Goal: Task Accomplishment & Management: Use online tool/utility

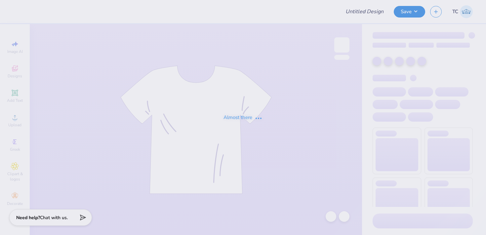
type input "sk tshirt"
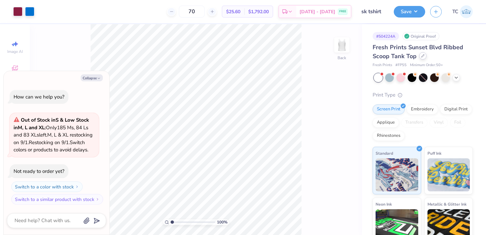
click at [423, 56] on icon at bounding box center [422, 55] width 3 height 3
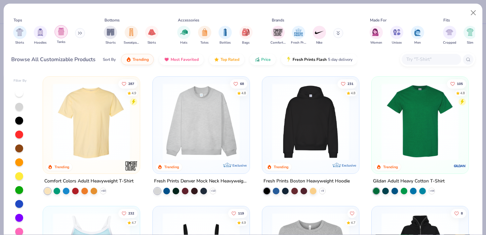
click at [66, 33] on div "filter for Tanks" at bounding box center [61, 31] width 13 height 13
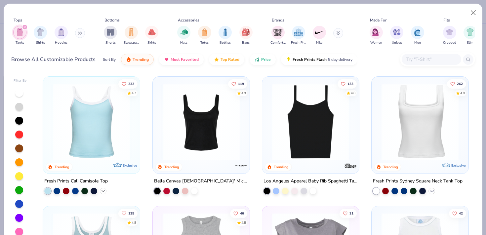
click at [102, 191] on icon at bounding box center [103, 191] width 5 height 5
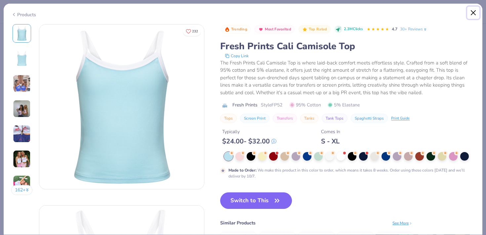
click at [473, 11] on button "Close" at bounding box center [473, 13] width 13 height 13
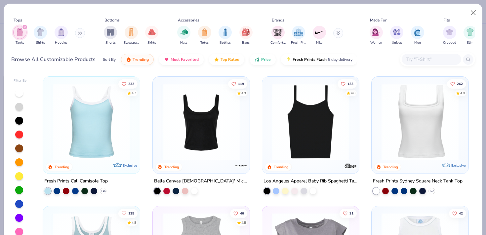
click at [188, 132] on img at bounding box center [201, 121] width 84 height 77
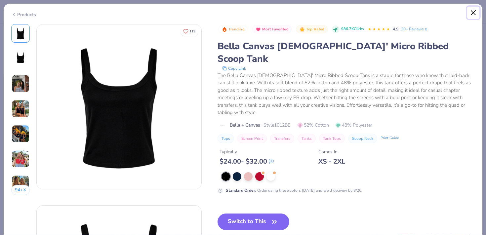
click at [474, 12] on button "Close" at bounding box center [473, 13] width 13 height 13
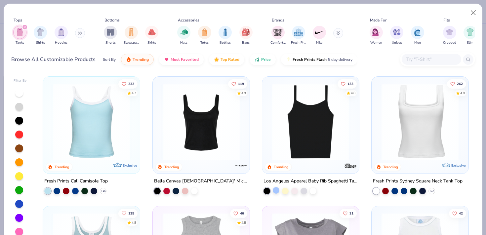
click at [276, 190] on div at bounding box center [276, 190] width 7 height 7
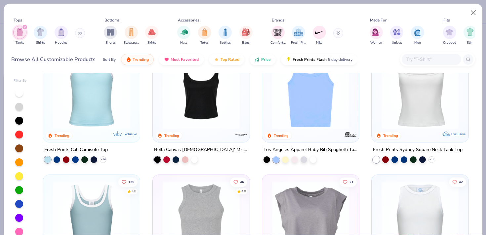
scroll to position [34, 0]
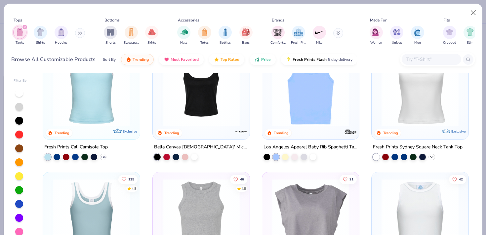
click at [432, 158] on icon at bounding box center [431, 156] width 5 height 5
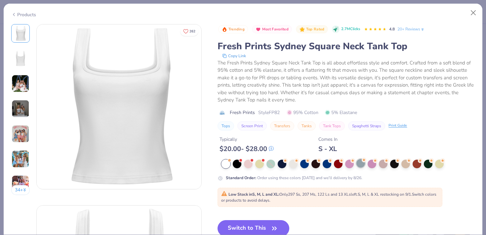
click at [363, 162] on div at bounding box center [361, 163] width 9 height 9
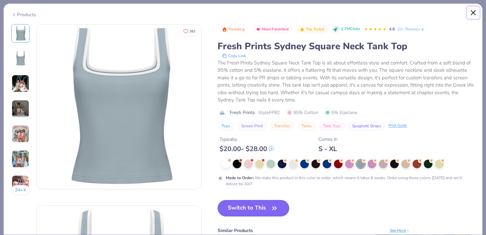
click at [472, 14] on button "Close" at bounding box center [473, 13] width 13 height 13
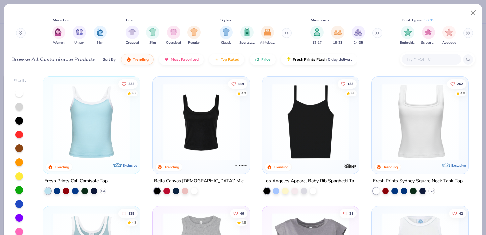
click at [98, 148] on img at bounding box center [92, 121] width 84 height 77
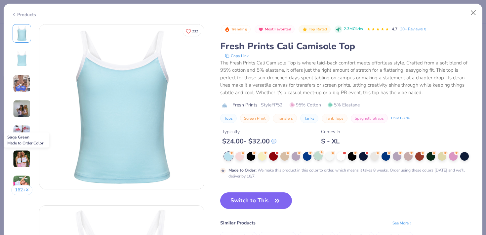
click at [317, 157] on div at bounding box center [318, 156] width 9 height 9
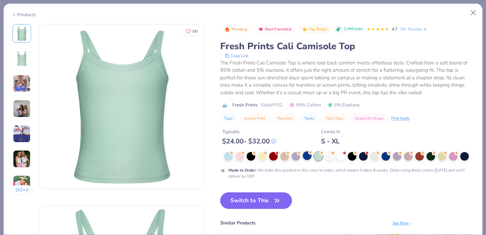
click at [309, 156] on div at bounding box center [307, 156] width 9 height 9
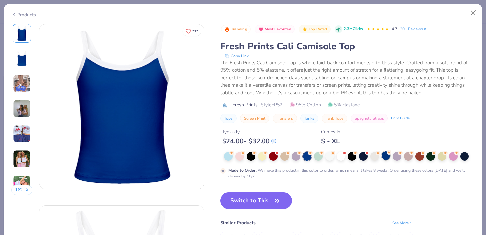
click at [386, 156] on div at bounding box center [386, 156] width 9 height 9
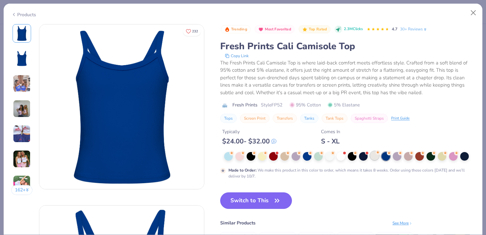
click at [374, 154] on div at bounding box center [375, 156] width 9 height 9
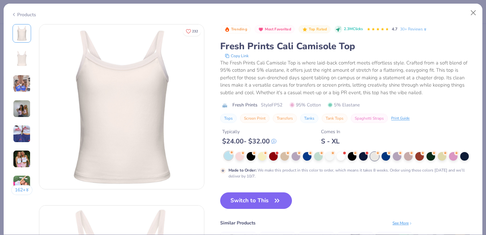
click at [231, 160] on div at bounding box center [349, 156] width 251 height 9
click at [230, 159] on div at bounding box center [228, 156] width 9 height 9
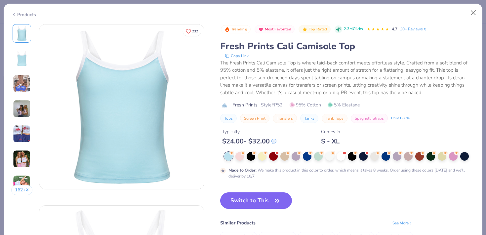
click at [335, 184] on div "Trending Most Favorited Top Rated 2.3M Clicks 4.7 30+ Reviews Fresh Prints Cali…" at bounding box center [347, 153] width 255 height 258
click at [238, 55] on button "Copy Link" at bounding box center [237, 56] width 28 height 7
click at [473, 12] on button "Close" at bounding box center [473, 13] width 13 height 13
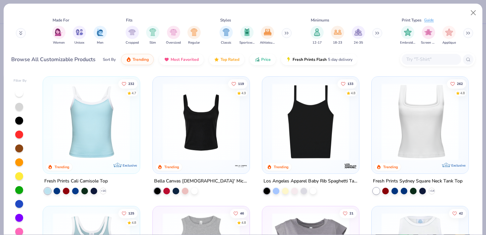
click at [280, 192] on div at bounding box center [290, 191] width 53 height 7
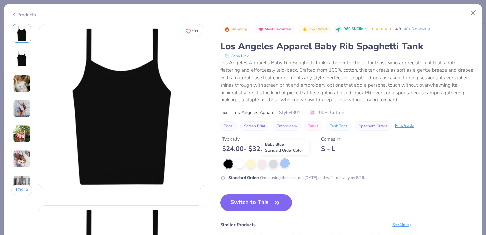
click at [288, 164] on div at bounding box center [285, 163] width 9 height 9
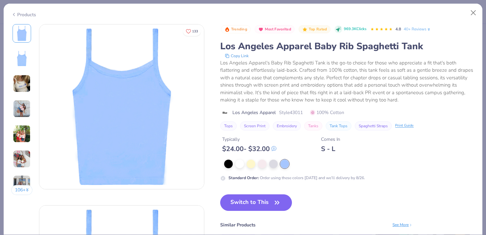
click at [240, 57] on button "Copy Link" at bounding box center [237, 56] width 28 height 7
click at [472, 10] on button "Close" at bounding box center [473, 13] width 13 height 13
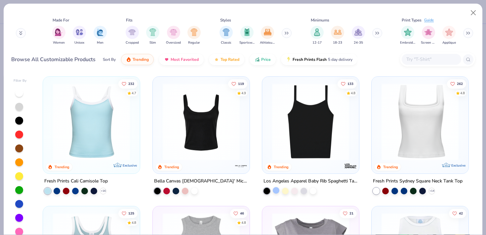
click at [276, 189] on div at bounding box center [276, 190] width 7 height 7
click at [277, 189] on div at bounding box center [276, 190] width 7 height 7
click at [277, 189] on div at bounding box center [276, 191] width 7 height 7
click at [273, 190] on div at bounding box center [276, 190] width 7 height 7
click at [276, 191] on div at bounding box center [276, 190] width 7 height 7
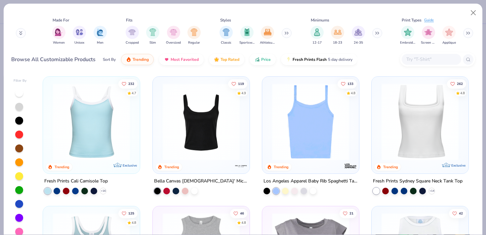
click at [306, 134] on img at bounding box center [311, 121] width 84 height 77
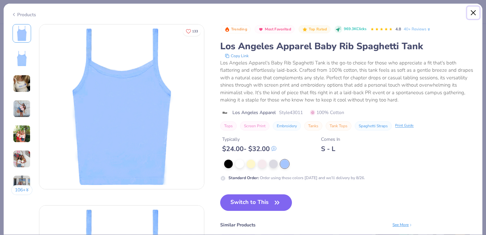
click at [478, 13] on button "Close" at bounding box center [473, 13] width 13 height 13
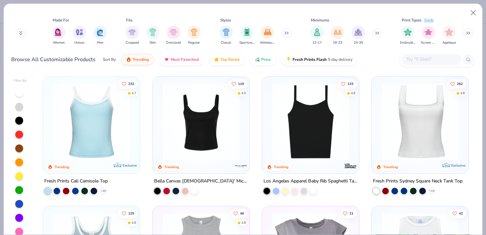
click at [90, 113] on img at bounding box center [92, 121] width 84 height 77
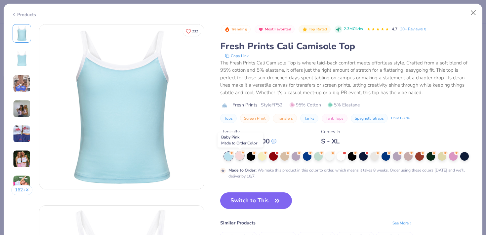
click at [241, 156] on div at bounding box center [240, 156] width 9 height 9
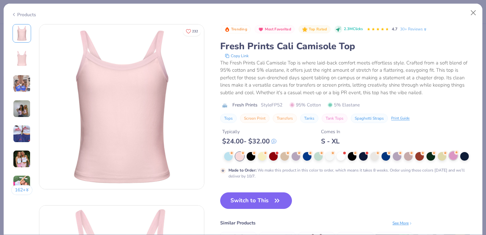
click at [451, 157] on div at bounding box center [453, 156] width 9 height 9
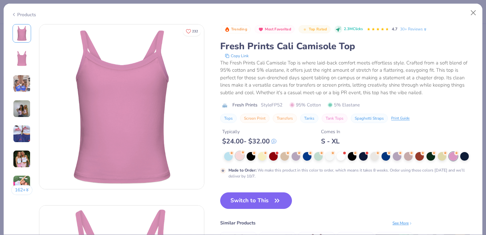
click at [239, 156] on div at bounding box center [240, 156] width 9 height 9
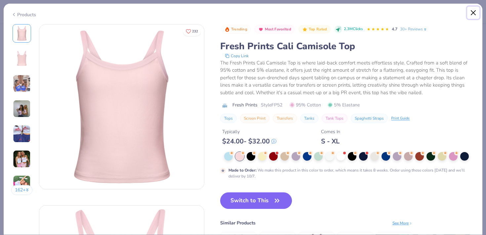
click at [474, 14] on button "Close" at bounding box center [473, 13] width 13 height 13
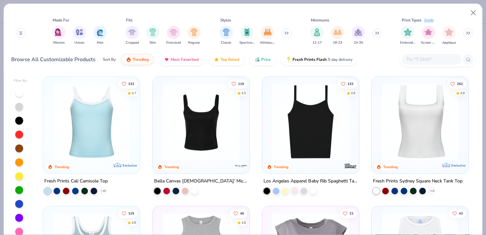
click at [294, 189] on div at bounding box center [294, 190] width 7 height 7
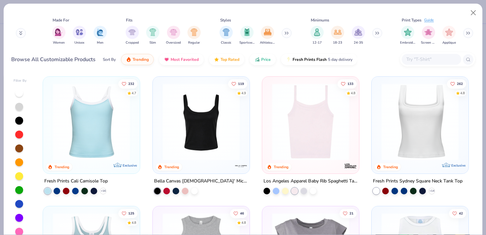
click at [306, 154] on img at bounding box center [311, 121] width 84 height 77
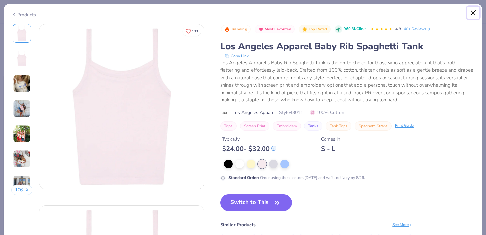
click at [473, 15] on button "Close" at bounding box center [473, 13] width 13 height 13
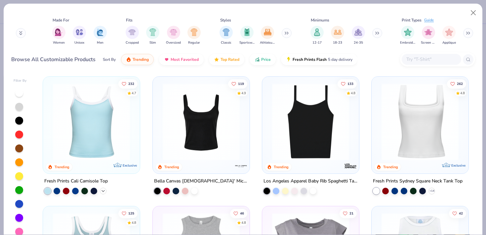
click at [103, 191] on icon at bounding box center [103, 191] width 5 height 5
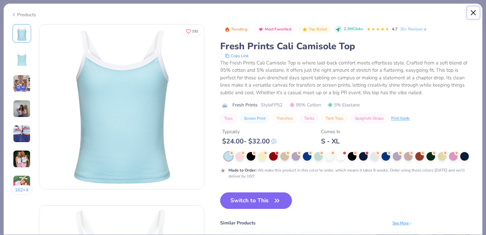
click at [475, 7] on button "Close" at bounding box center [473, 13] width 13 height 13
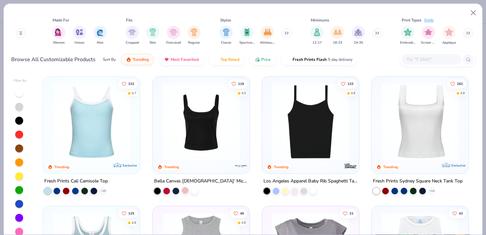
click at [187, 191] on div at bounding box center [185, 190] width 7 height 7
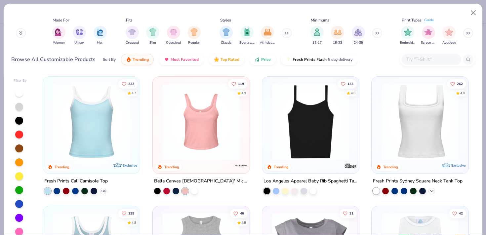
click at [432, 192] on icon at bounding box center [431, 191] width 5 height 5
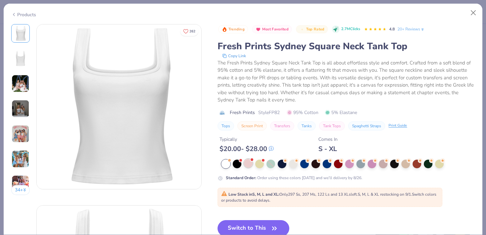
click at [250, 166] on div at bounding box center [248, 163] width 9 height 9
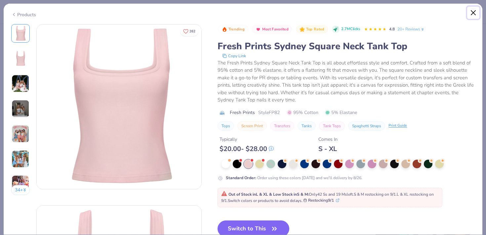
click at [476, 13] on button "Close" at bounding box center [473, 13] width 13 height 13
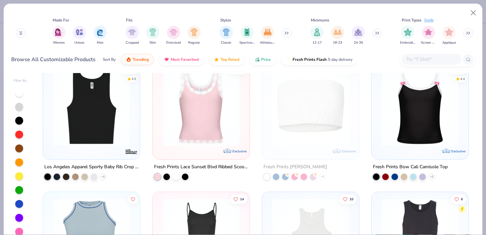
scroll to position [531, 0]
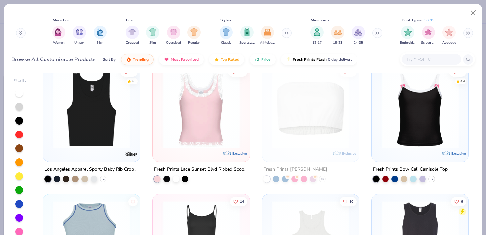
click at [427, 148] on div at bounding box center [420, 111] width 90 height 87
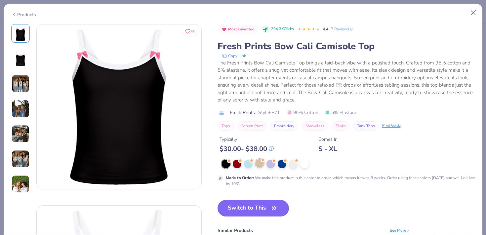
click at [255, 164] on div at bounding box center [259, 163] width 9 height 9
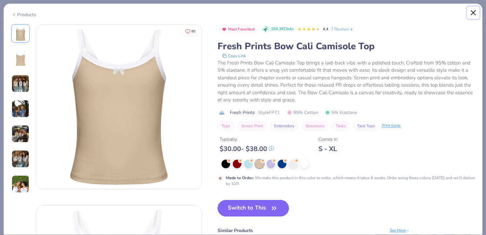
click at [477, 10] on button "Close" at bounding box center [473, 13] width 13 height 13
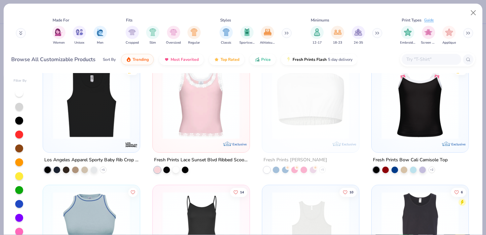
scroll to position [539, 0]
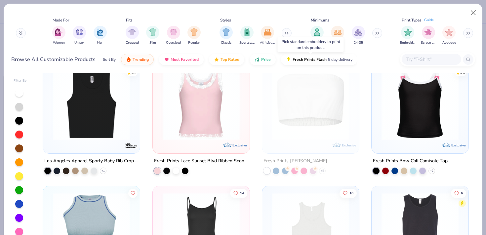
click at [278, 170] on div at bounding box center [276, 171] width 7 height 7
click at [283, 170] on div at bounding box center [285, 171] width 7 height 7
click at [285, 170] on div at bounding box center [285, 171] width 7 height 7
click at [287, 172] on div at bounding box center [285, 171] width 7 height 7
click at [301, 171] on div at bounding box center [304, 171] width 7 height 7
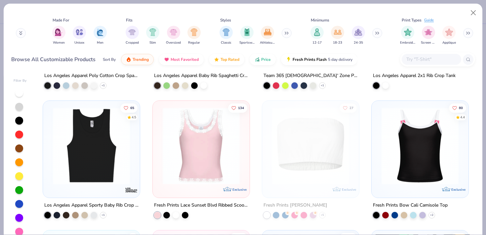
click at [300, 171] on img at bounding box center [311, 146] width 84 height 77
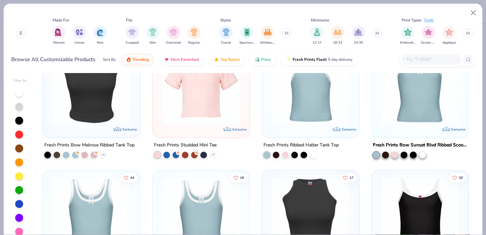
scroll to position [1206, 0]
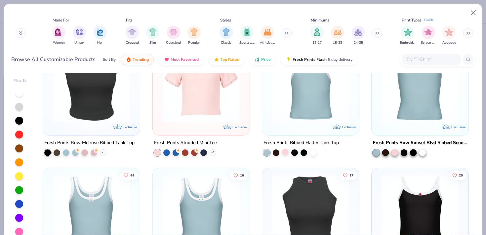
click at [284, 154] on div at bounding box center [285, 152] width 7 height 7
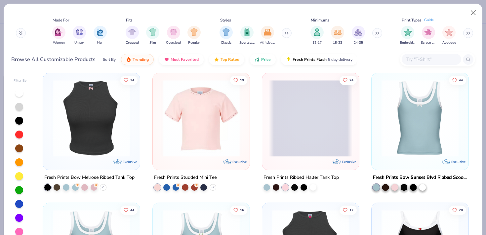
scroll to position [1172, 0]
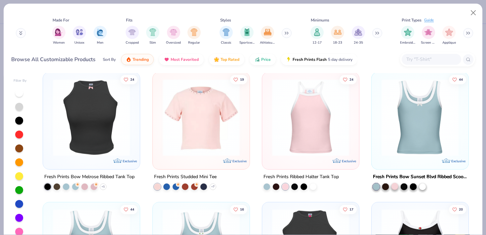
click at [392, 187] on div at bounding box center [395, 186] width 7 height 7
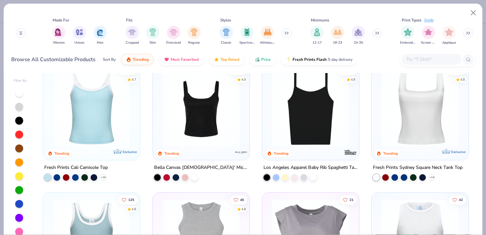
scroll to position [21, 0]
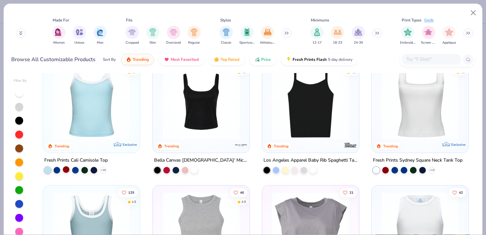
click at [65, 171] on div at bounding box center [66, 169] width 7 height 7
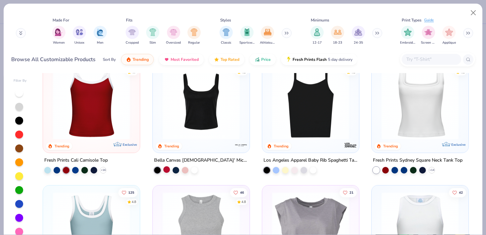
click at [164, 169] on div at bounding box center [166, 169] width 7 height 7
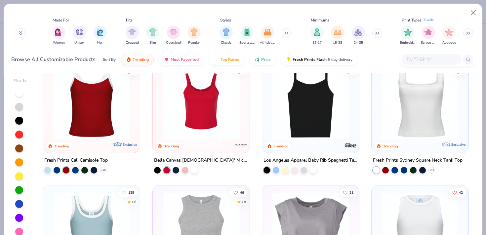
click at [97, 117] on img at bounding box center [92, 101] width 84 height 77
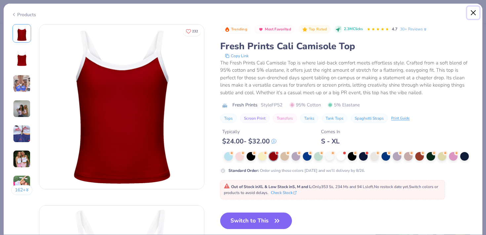
click at [473, 11] on button "Close" at bounding box center [473, 13] width 13 height 13
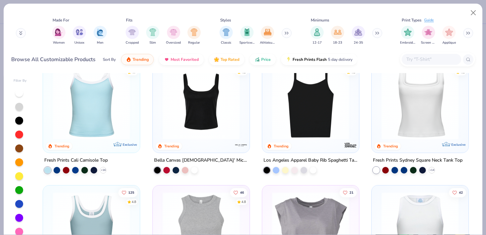
click at [190, 131] on img at bounding box center [201, 101] width 84 height 77
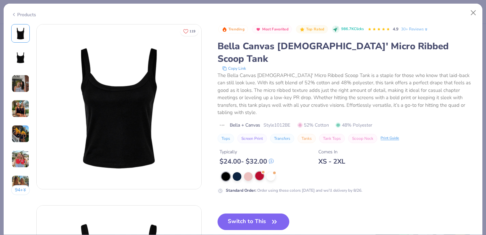
click at [260, 172] on div at bounding box center [259, 176] width 9 height 9
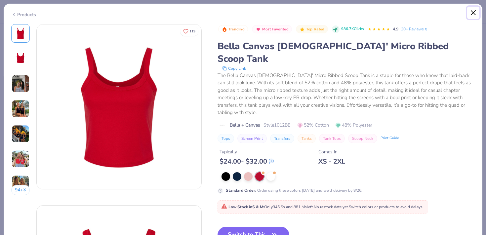
click at [477, 11] on button "Close" at bounding box center [473, 13] width 13 height 13
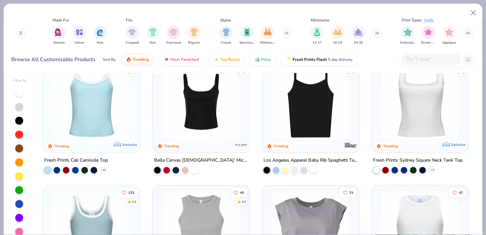
click at [312, 168] on div at bounding box center [313, 169] width 7 height 7
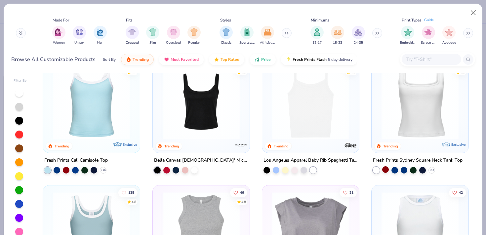
click at [386, 172] on div at bounding box center [385, 169] width 7 height 7
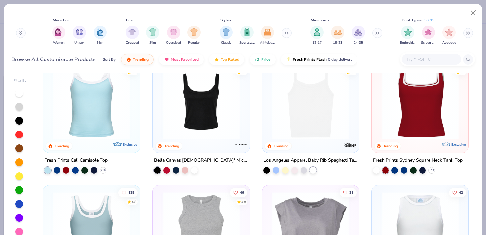
click at [394, 130] on img at bounding box center [420, 101] width 84 height 77
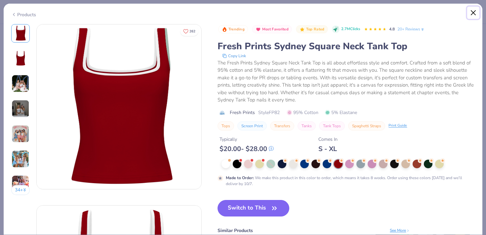
click at [472, 16] on button "Close" at bounding box center [473, 13] width 13 height 13
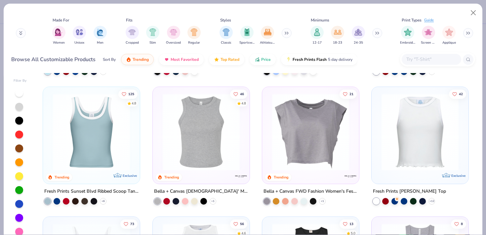
scroll to position [120, 0]
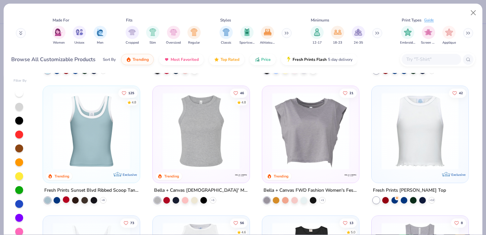
click at [67, 200] on div at bounding box center [66, 200] width 7 height 7
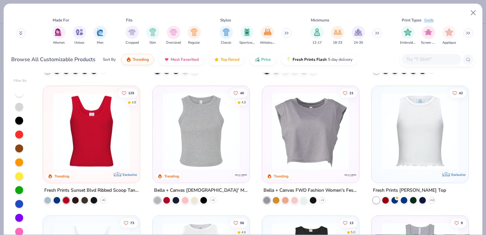
click at [82, 166] on img at bounding box center [92, 131] width 84 height 77
type textarea "x"
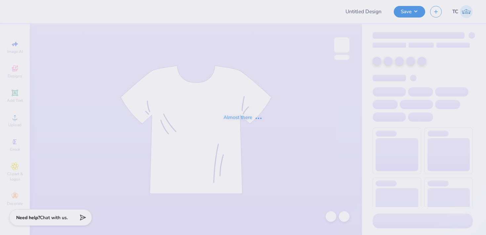
type input "sk tshirt"
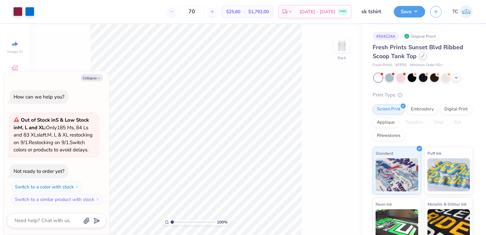
click at [423, 60] on div at bounding box center [422, 55] width 7 height 7
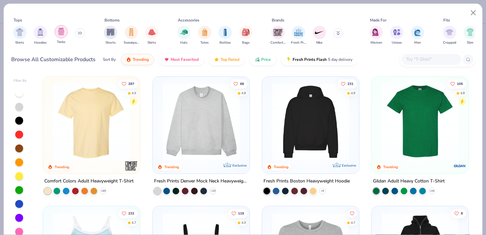
click at [61, 33] on img "filter for Tanks" at bounding box center [61, 32] width 7 height 8
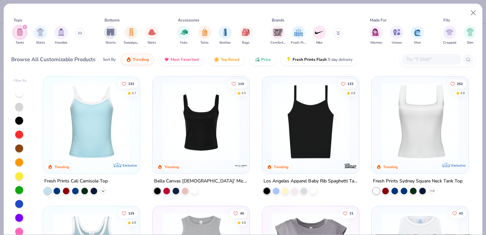
click at [103, 191] on polyline at bounding box center [103, 191] width 3 height 1
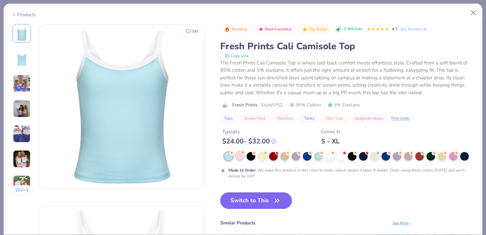
click at [241, 157] on div at bounding box center [240, 156] width 9 height 9
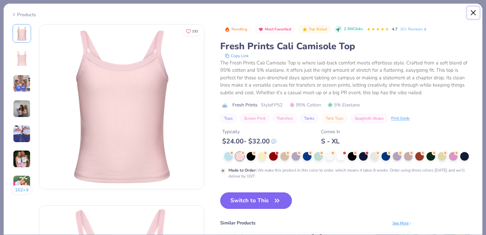
click at [475, 12] on button "Close" at bounding box center [473, 13] width 13 height 13
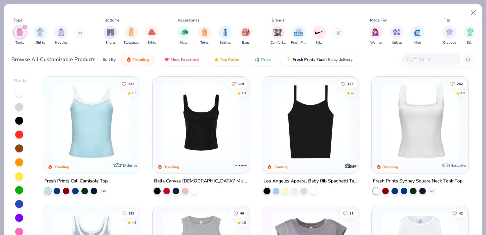
click at [298, 131] on img at bounding box center [311, 121] width 84 height 77
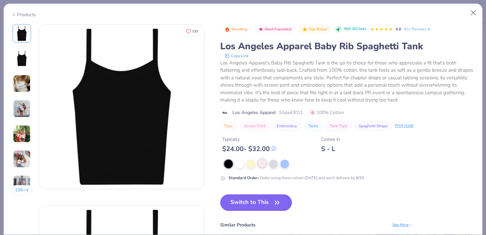
click at [264, 166] on div at bounding box center [262, 163] width 9 height 9
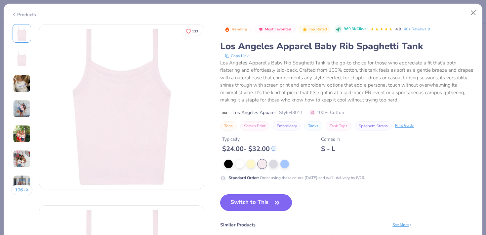
click at [267, 203] on button "Switch to This" at bounding box center [256, 203] width 72 height 17
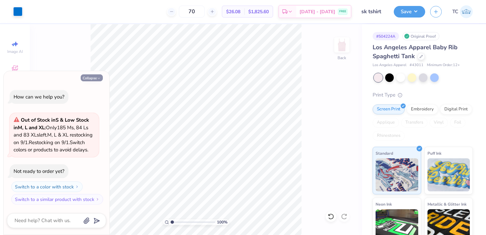
click at [96, 74] on button "Collapse" at bounding box center [92, 77] width 22 height 7
type textarea "x"
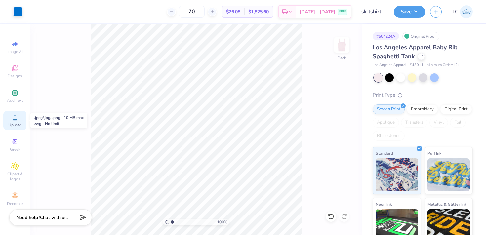
click at [14, 121] on circle at bounding box center [15, 120] width 4 height 4
click at [13, 93] on icon at bounding box center [14, 92] width 5 height 5
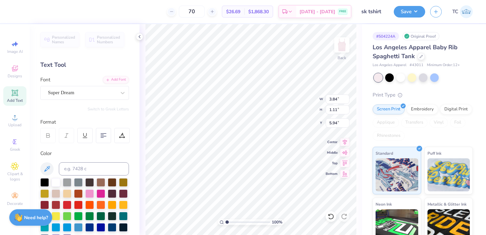
type textarea "TE\T"
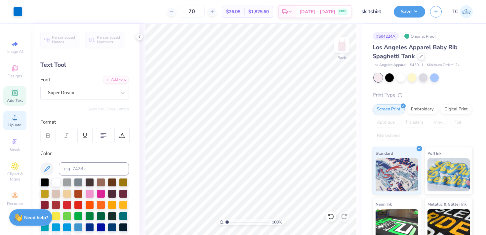
click at [17, 117] on icon at bounding box center [15, 117] width 8 height 8
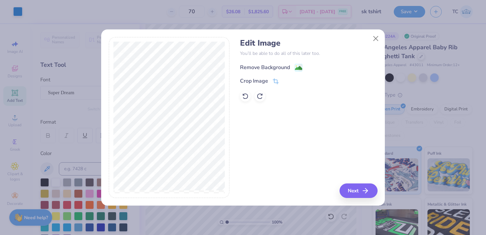
click at [296, 67] on image at bounding box center [298, 68] width 7 height 7
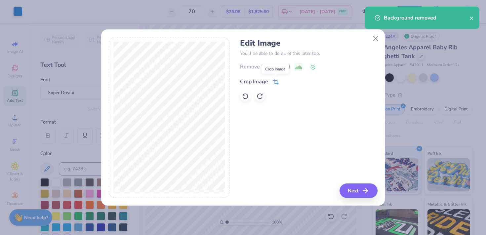
click at [275, 81] on icon at bounding box center [277, 81] width 4 height 4
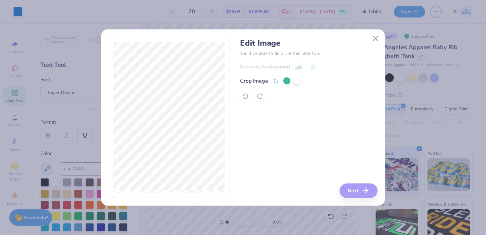
click at [347, 152] on div "Edit Image You’ll be able to do all of this later too. Remove Background Crop I…" at bounding box center [308, 117] width 137 height 161
click at [288, 80] on icon at bounding box center [287, 81] width 4 height 4
click at [366, 191] on line "button" at bounding box center [367, 191] width 5 height 0
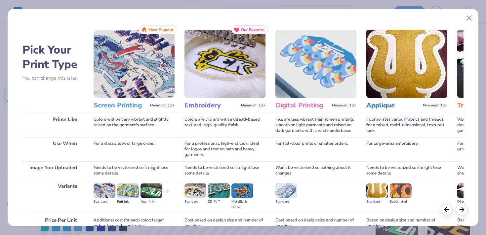
scroll to position [62, 0]
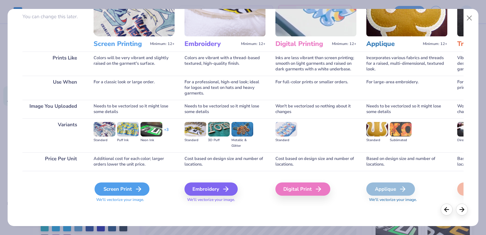
click at [126, 185] on div "Screen Print" at bounding box center [122, 189] width 55 height 13
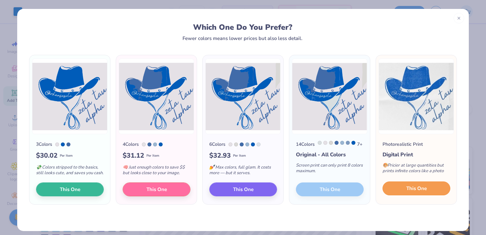
click at [407, 192] on span "This One" at bounding box center [417, 189] width 21 height 8
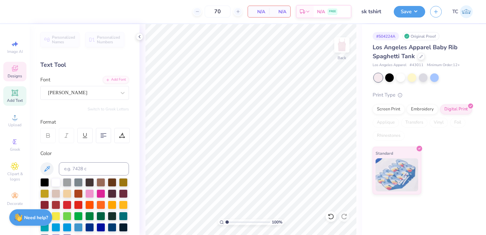
click at [13, 72] on icon at bounding box center [15, 69] width 8 height 8
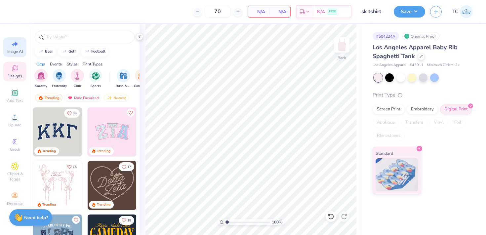
click at [16, 51] on span "Image AI" at bounding box center [15, 51] width 16 height 5
select select "4"
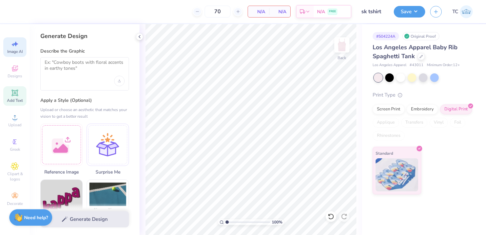
click at [16, 100] on span "Add Text" at bounding box center [15, 100] width 16 height 5
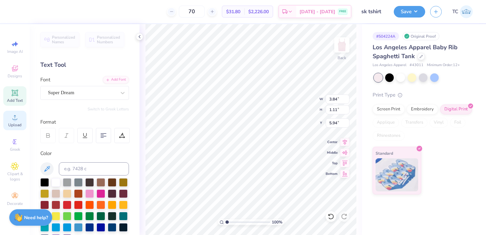
click at [16, 121] on icon at bounding box center [15, 117] width 8 height 8
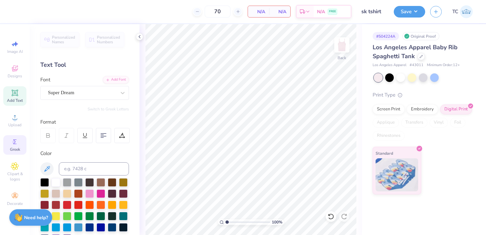
click at [17, 146] on div "Greek" at bounding box center [14, 145] width 23 height 20
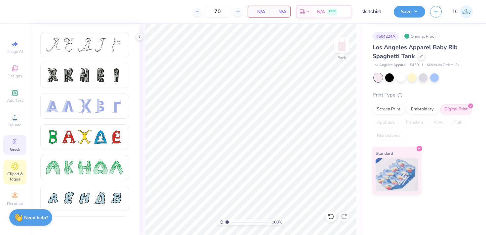
click at [17, 170] on icon at bounding box center [15, 166] width 8 height 8
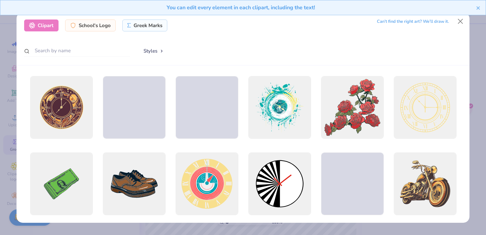
click at [407, 21] on div "Can’t find the right art? We’ll draw it." at bounding box center [413, 22] width 72 height 12
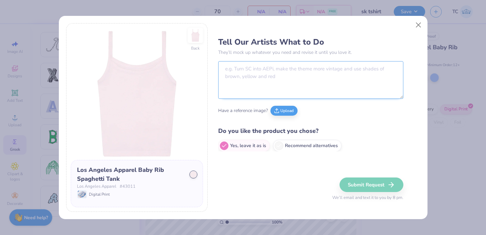
click at [283, 70] on textarea at bounding box center [310, 80] width 185 height 38
click at [279, 110] on icon at bounding box center [277, 110] width 4 height 1
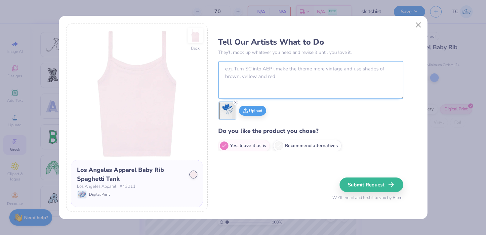
click at [235, 70] on textarea at bounding box center [310, 80] width 185 height 38
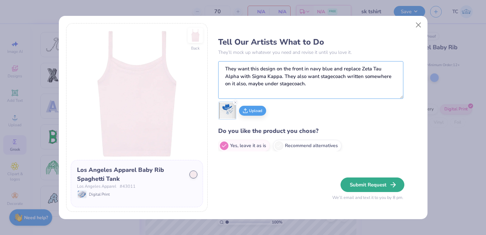
type textarea "They want this design on the front in navy blue and replace Zeta Tau Alpha with…"
click at [361, 183] on button "Submit Request" at bounding box center [373, 185] width 64 height 15
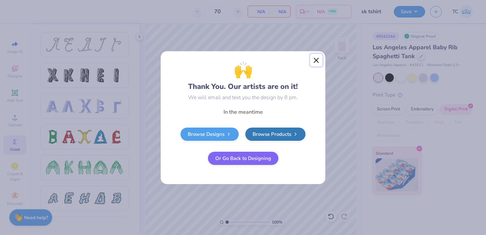
click at [318, 58] on button "Close" at bounding box center [316, 60] width 13 height 13
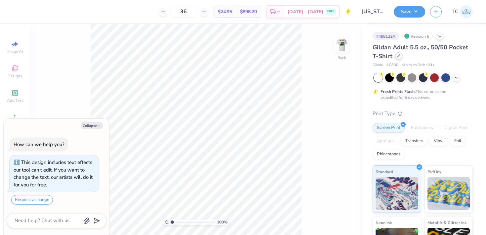
click at [400, 56] on icon at bounding box center [398, 55] width 3 height 3
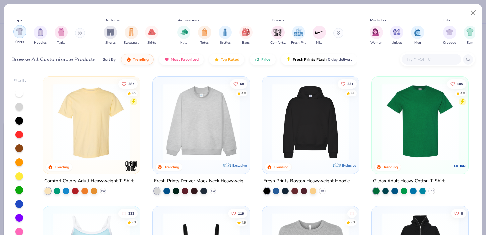
click at [22, 33] on img "filter for Shirts" at bounding box center [20, 32] width 8 height 8
type textarea "x"
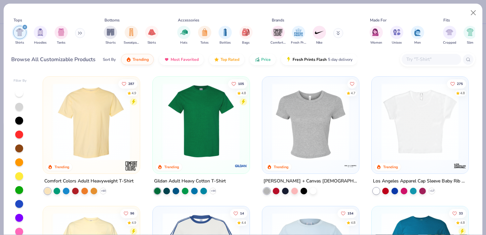
click at [423, 62] on input "text" at bounding box center [431, 60] width 51 height 8
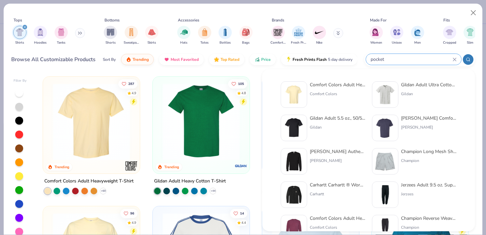
type input "pocket"
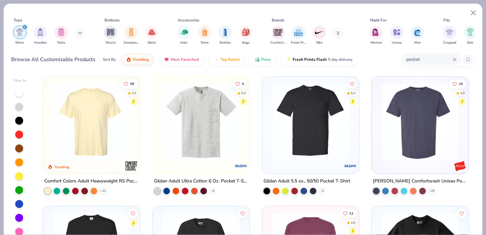
click at [122, 123] on img at bounding box center [92, 121] width 84 height 77
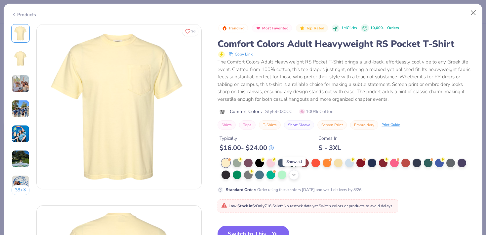
click at [295, 176] on icon at bounding box center [293, 174] width 5 height 5
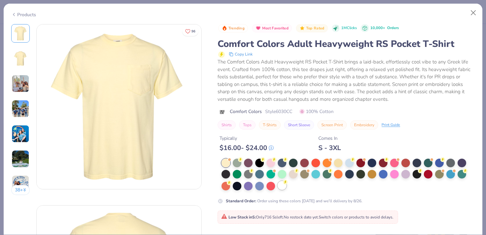
click at [280, 187] on div at bounding box center [282, 185] width 9 height 9
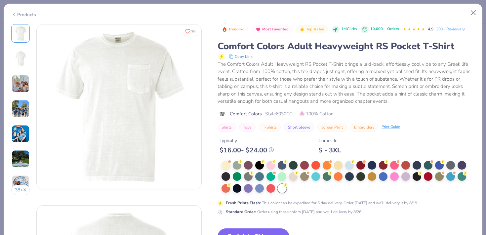
click at [271, 231] on button "Switch to This" at bounding box center [254, 237] width 72 height 17
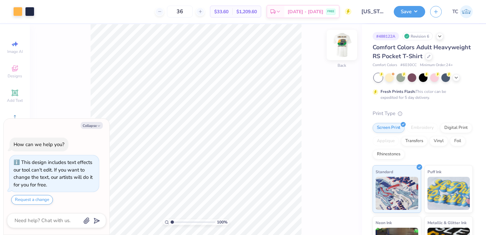
click at [344, 41] on img at bounding box center [342, 45] width 26 height 26
type textarea "x"
click at [229, 14] on span "$33.60" at bounding box center [221, 11] width 14 height 7
drag, startPoint x: 195, startPoint y: 11, endPoint x: 170, endPoint y: 8, distance: 24.6
click at [170, 9] on div "36" at bounding box center [180, 12] width 50 height 12
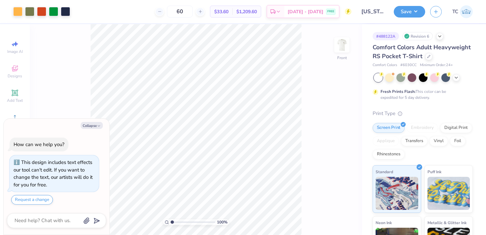
type input "60"
type textarea "x"
